Goal: Task Accomplishment & Management: Use online tool/utility

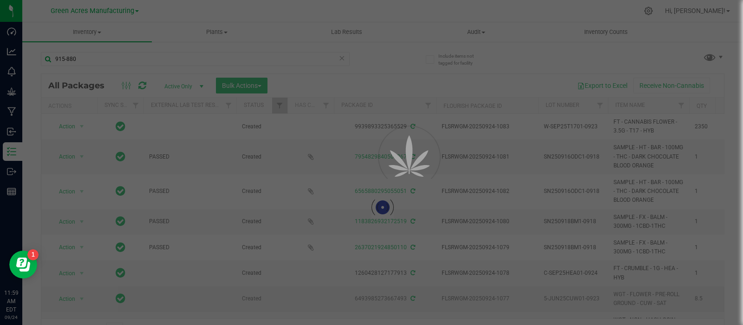
type input "915-880"
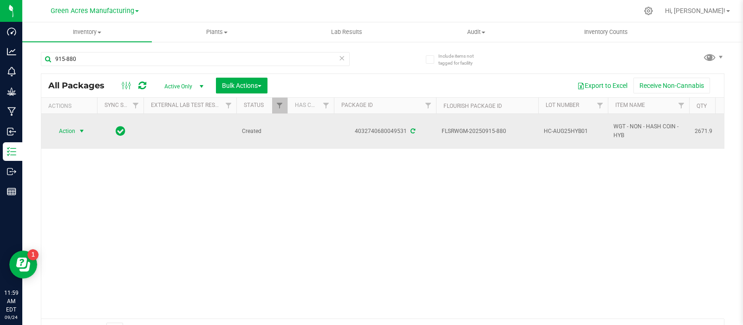
click at [83, 131] on span "select" at bounding box center [81, 130] width 7 height 7
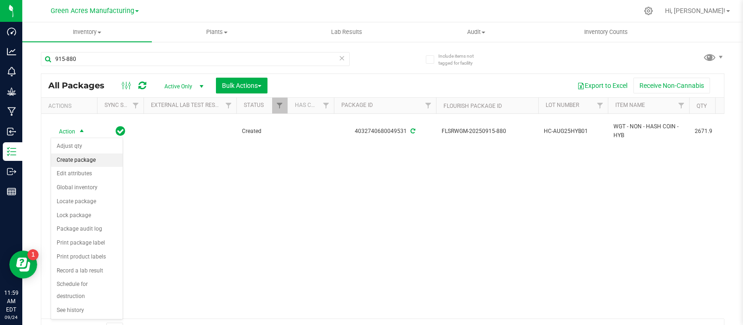
click at [93, 158] on li "Create package" at bounding box center [87, 160] width 72 height 14
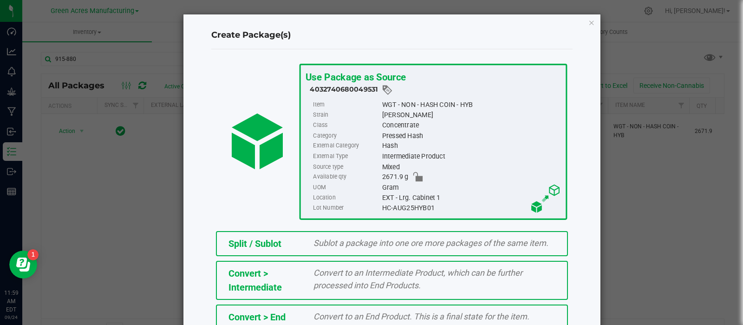
scroll to position [125, 0]
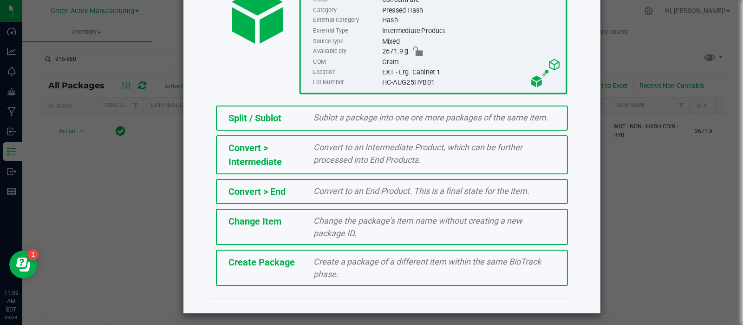
click at [268, 256] on span "Create Package" at bounding box center [261, 261] width 66 height 11
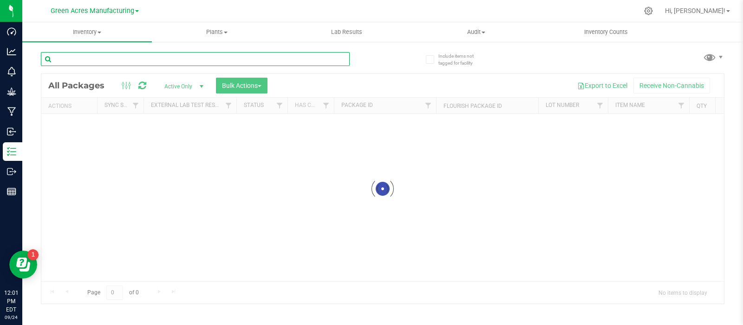
click at [105, 58] on input "text" at bounding box center [195, 59] width 309 height 14
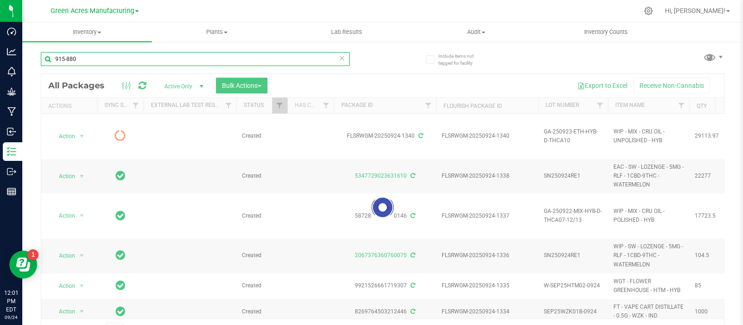
type input "915-880"
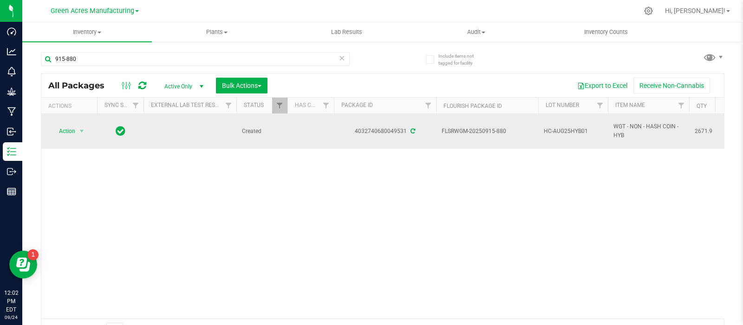
click at [586, 128] on span "HC-AUG25HYB01" at bounding box center [573, 131] width 59 height 9
click at [587, 129] on input "HC-AUG25HYB01" at bounding box center [571, 131] width 66 height 14
click at [68, 129] on span "Action" at bounding box center [63, 130] width 25 height 13
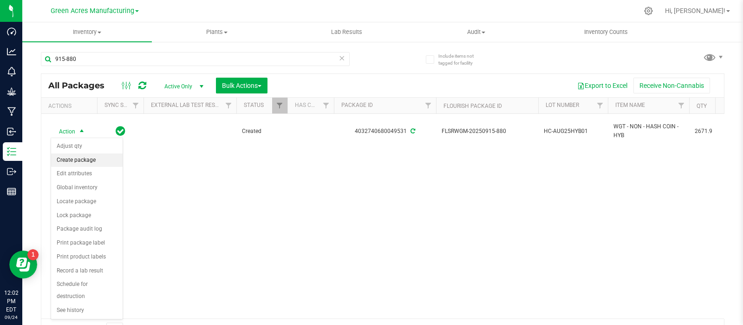
click at [77, 160] on li "Create package" at bounding box center [87, 160] width 72 height 14
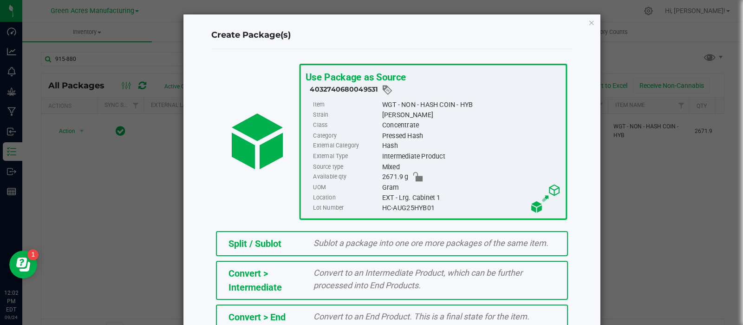
scroll to position [125, 0]
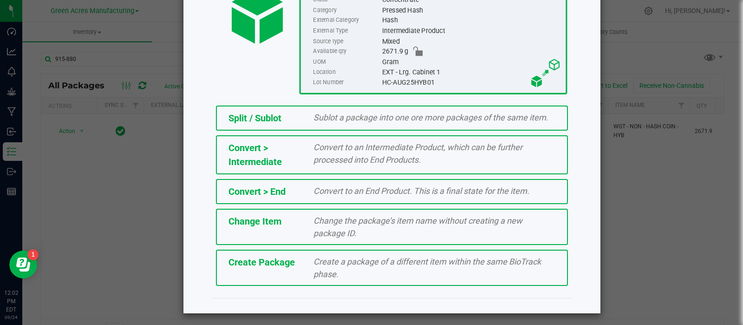
click at [264, 247] on div "Split / Sublot Sublot a package into one ore more packages of the same item. Co…" at bounding box center [391, 195] width 375 height 189
click at [269, 253] on div "Create Package Create a package of a different item within the same BioTrack ph…" at bounding box center [392, 267] width 352 height 36
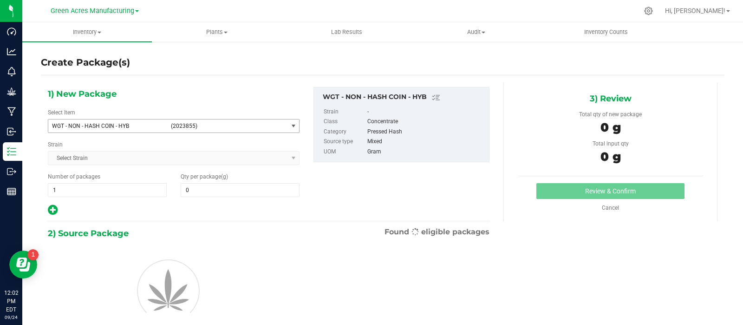
type input "0.0000"
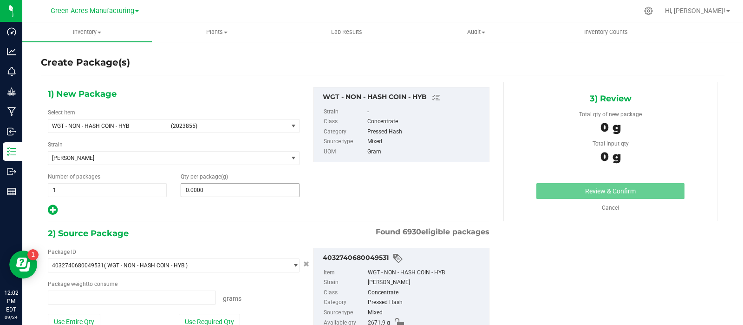
type input "0.0000 g"
click at [225, 181] on div "Qty per package (g) 0.0000 0" at bounding box center [240, 184] width 133 height 25
click at [226, 185] on span at bounding box center [240, 190] width 119 height 14
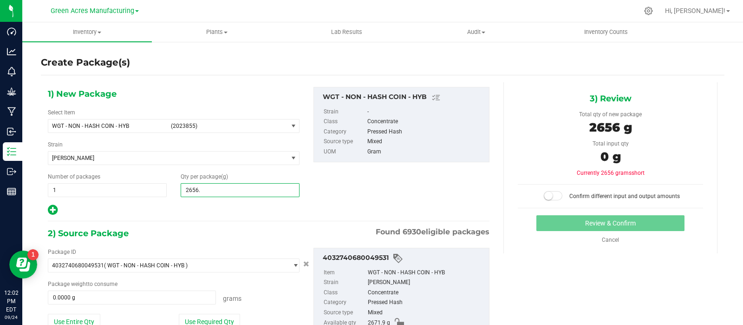
type input "2656.5"
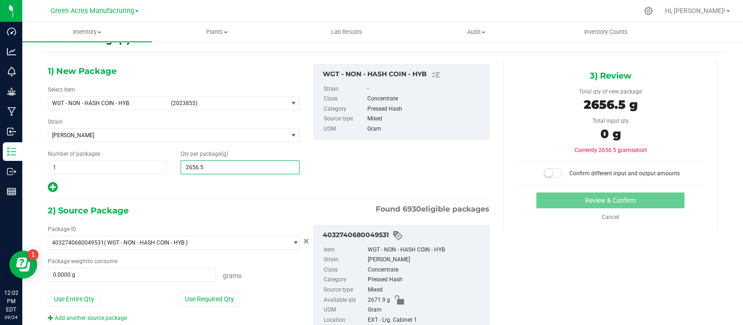
type input "2,656.5000"
click at [75, 289] on div "Package ID 4032740680049531 ( WGT - NON - HASH COIN - HYB ) 0000518841815896 00…" at bounding box center [174, 273] width 266 height 97
click at [81, 295] on button "Use Entire Qty" at bounding box center [74, 299] width 52 height 16
type input "2671.9000 g"
click at [547, 171] on span at bounding box center [553, 172] width 19 height 9
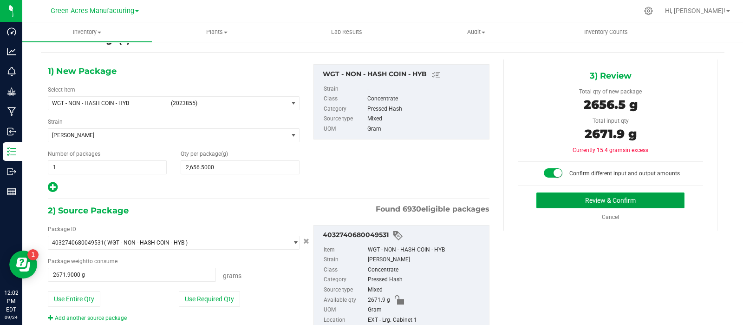
click at [560, 202] on button "Review & Confirm" at bounding box center [610, 200] width 148 height 16
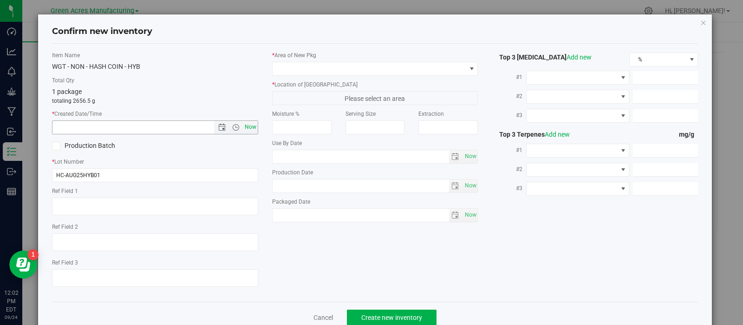
click at [249, 124] on span "Now" at bounding box center [250, 126] width 16 height 13
type input "[DATE] 12:02 PM"
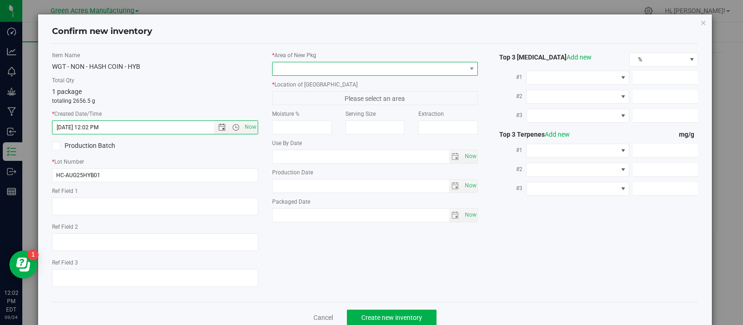
click at [286, 71] on span at bounding box center [370, 68] width 194 height 13
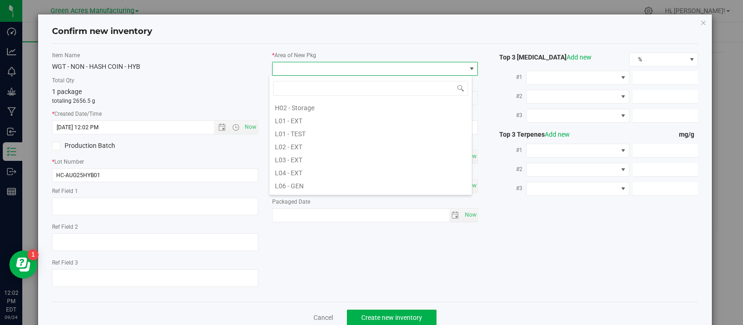
scroll to position [158, 0]
click at [303, 155] on li "L03 - EXT" at bounding box center [370, 156] width 202 height 13
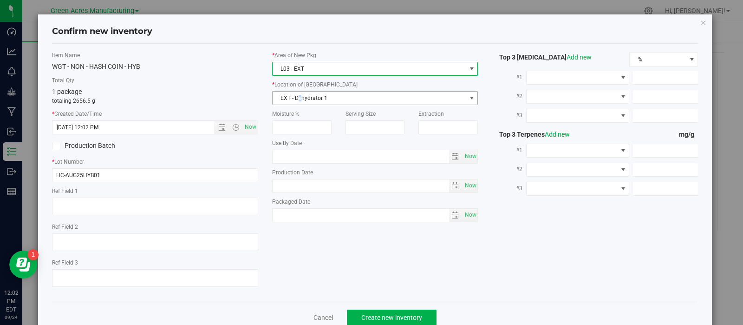
click at [296, 101] on span "EXT - Dehydrator 1" at bounding box center [370, 97] width 194 height 13
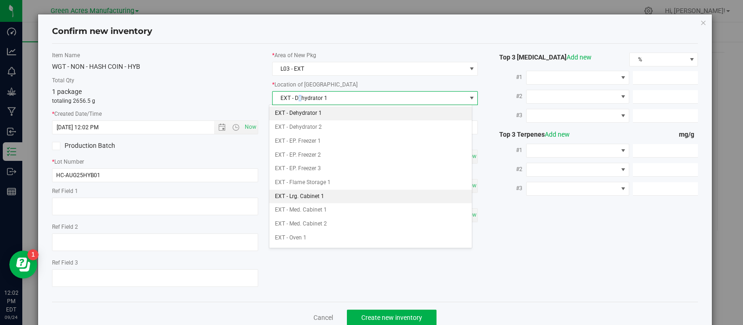
click at [314, 196] on li "EXT - Lrg. Cabinet 1" at bounding box center [370, 196] width 202 height 14
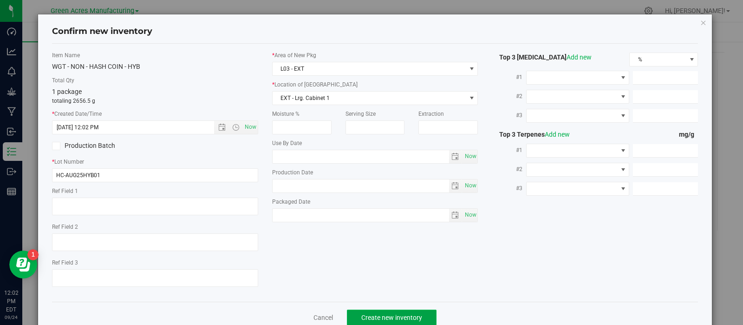
click at [361, 317] on span "Create new inventory" at bounding box center [391, 316] width 61 height 7
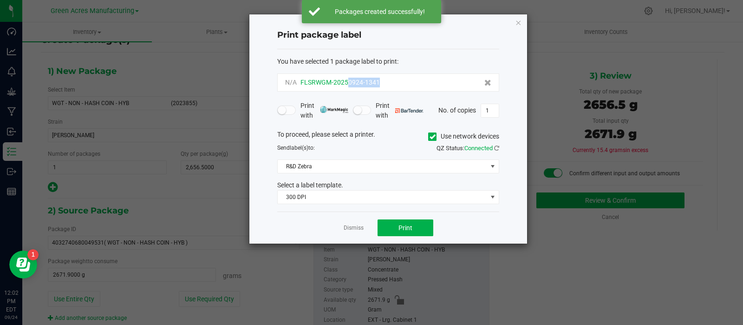
drag, startPoint x: 390, startPoint y: 78, endPoint x: 346, endPoint y: 85, distance: 44.5
click at [346, 85] on div "N/A FLSRWGM-20250924-1341" at bounding box center [388, 83] width 206 height 10
copy span "0924-1341"
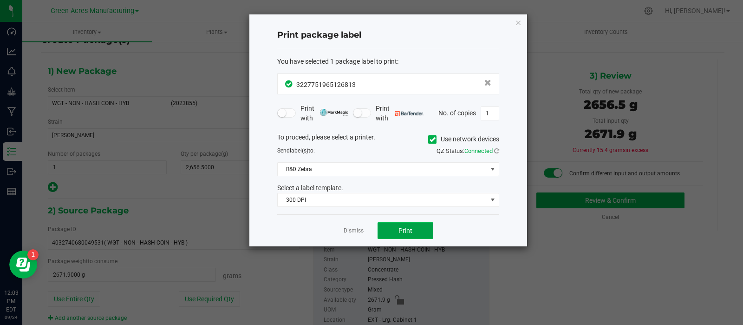
click at [417, 230] on button "Print" at bounding box center [406, 230] width 56 height 17
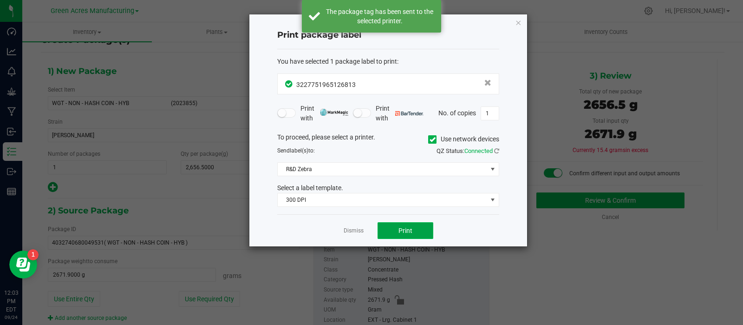
click at [417, 230] on button "Print" at bounding box center [406, 230] width 56 height 17
click at [361, 229] on link "Dismiss" at bounding box center [354, 231] width 20 height 8
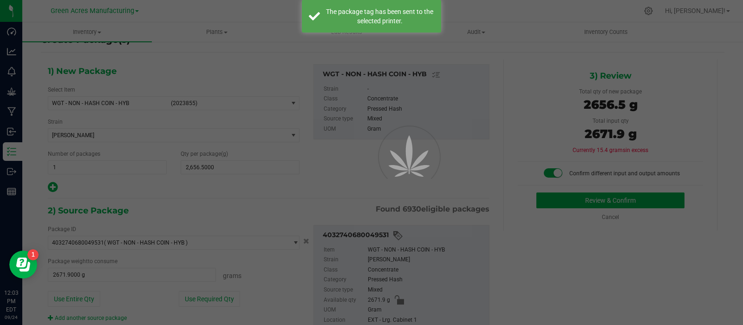
scroll to position [7, 0]
